Goal: Book appointment/travel/reservation

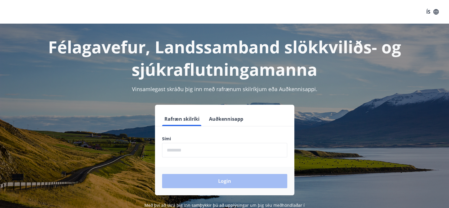
click at [176, 150] on input "phone" at bounding box center [224, 150] width 125 height 14
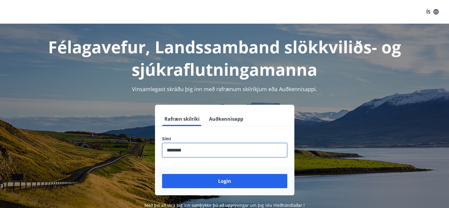
type input "********"
click at [162, 174] on button "Login" at bounding box center [224, 181] width 125 height 14
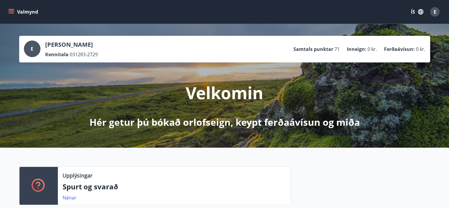
click at [11, 11] on icon "menu" at bounding box center [11, 10] width 5 height 1
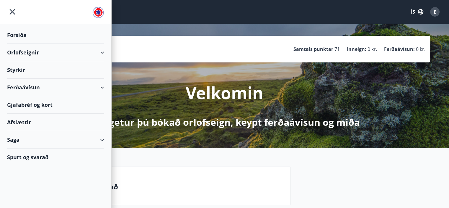
click at [32, 51] on div "Orlofseignir" at bounding box center [55, 52] width 97 height 17
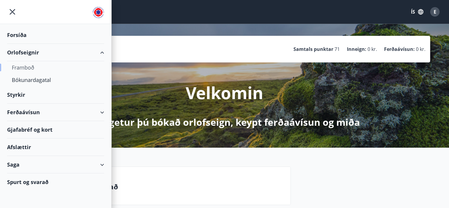
click at [25, 64] on div "Framboð" at bounding box center [56, 67] width 88 height 12
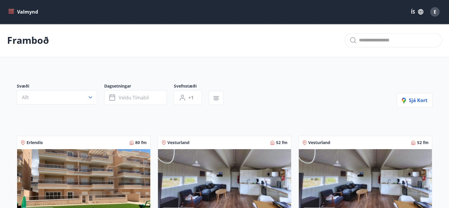
click at [11, 9] on icon "menu" at bounding box center [12, 9] width 6 height 1
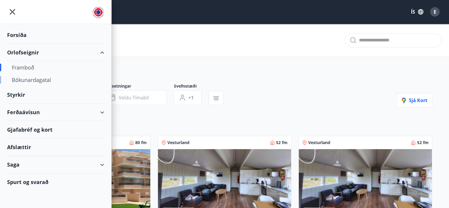
click at [38, 78] on div "Bókunardagatal" at bounding box center [56, 80] width 88 height 12
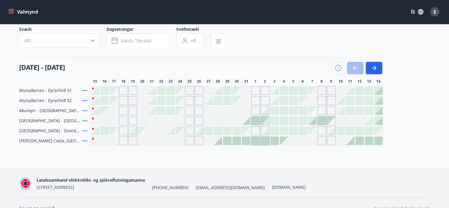
scroll to position [53, 0]
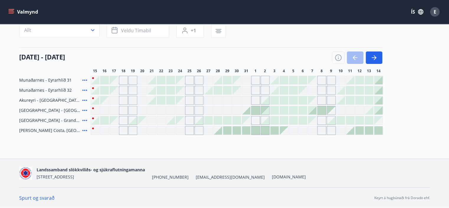
click at [278, 149] on div "Bókunardagatal Svæði Allt Dagsetningar Veldu tímabil Svefnstæði +1 [DATE] - [DA…" at bounding box center [224, 65] width 449 height 188
